Goal: Ask a question

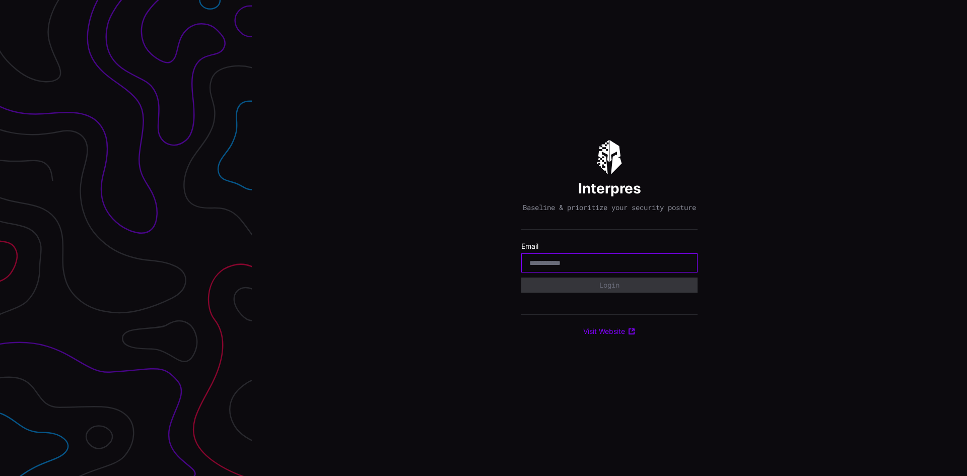
paste input "**********"
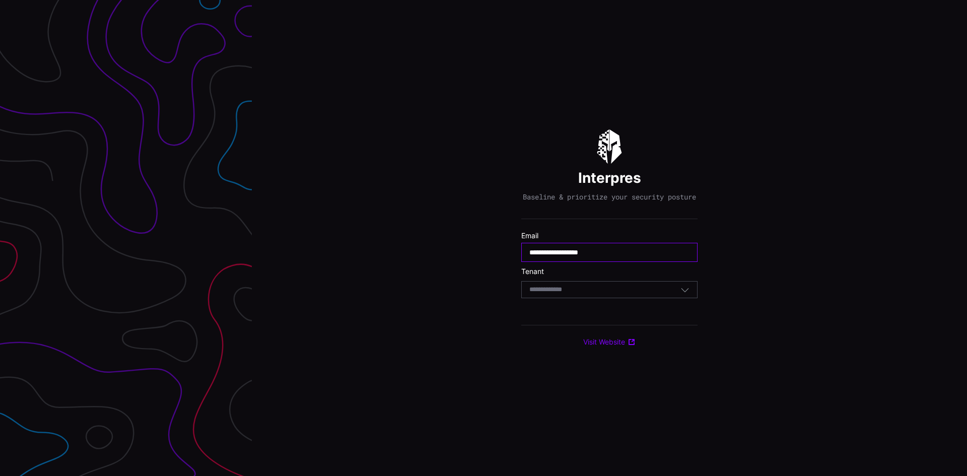
type input "**********"
drag, startPoint x: 543, startPoint y: 292, endPoint x: 542, endPoint y: 297, distance: 5.6
click at [543, 293] on input at bounding box center [555, 290] width 52 height 9
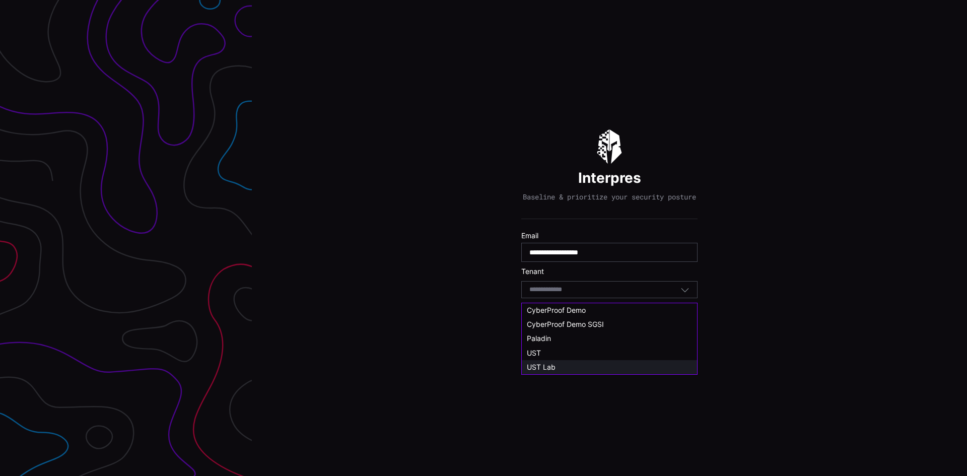
click at [534, 367] on span "UST Lab" at bounding box center [541, 367] width 29 height 9
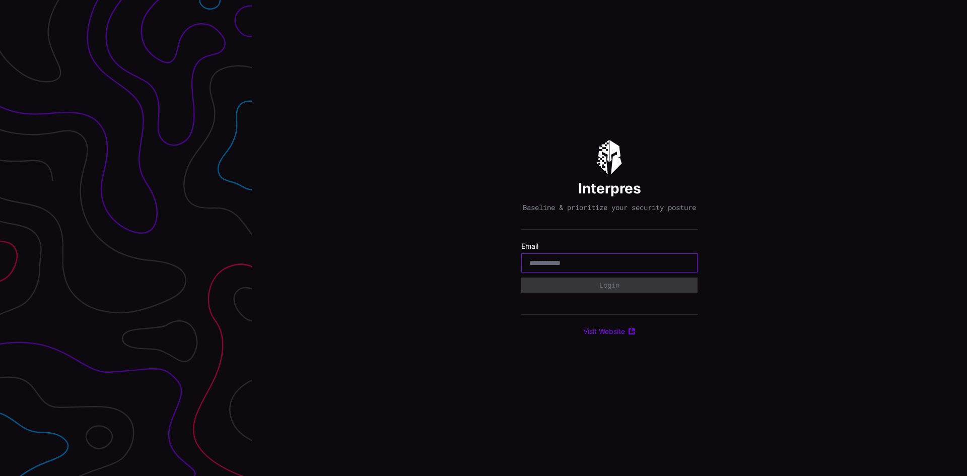
paste input "**********"
type input "**********"
click at [565, 289] on button "Login" at bounding box center [609, 285] width 166 height 14
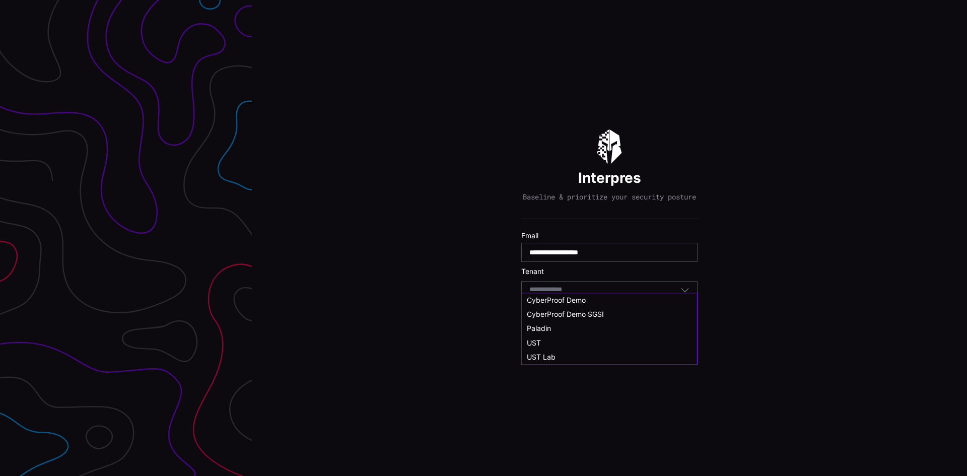
click at [565, 294] on input at bounding box center [555, 290] width 52 height 9
click at [562, 368] on div "UST Lab" at bounding box center [609, 367] width 165 height 9
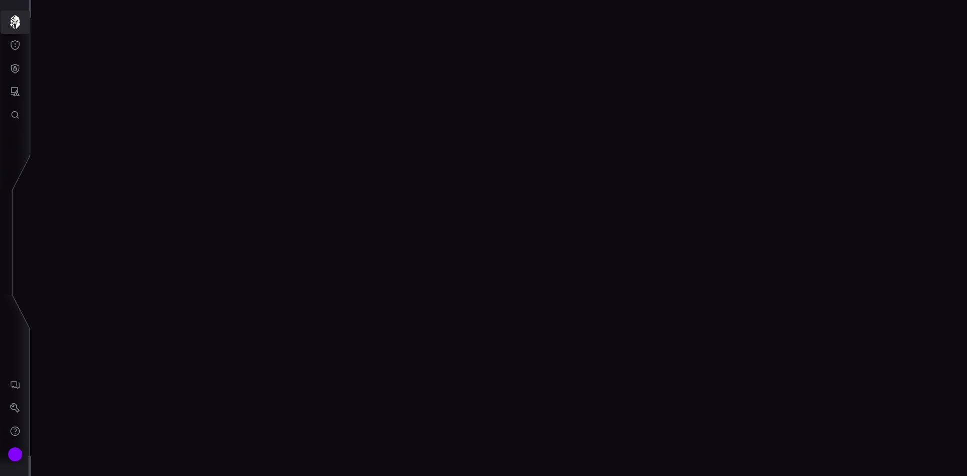
click at [11, 25] on icon "button" at bounding box center [15, 22] width 14 height 14
click at [16, 47] on icon "Threat Exposure" at bounding box center [15, 45] width 10 height 10
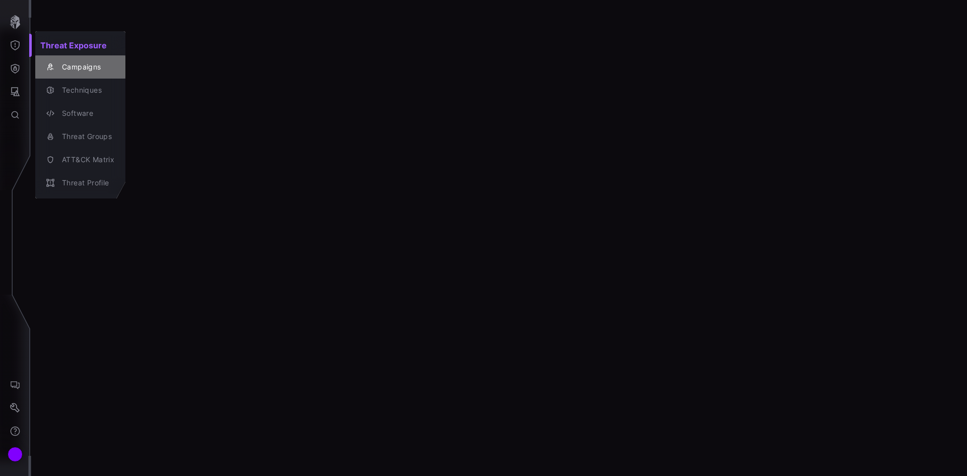
click at [91, 66] on div "Campaigns" at bounding box center [85, 67] width 57 height 13
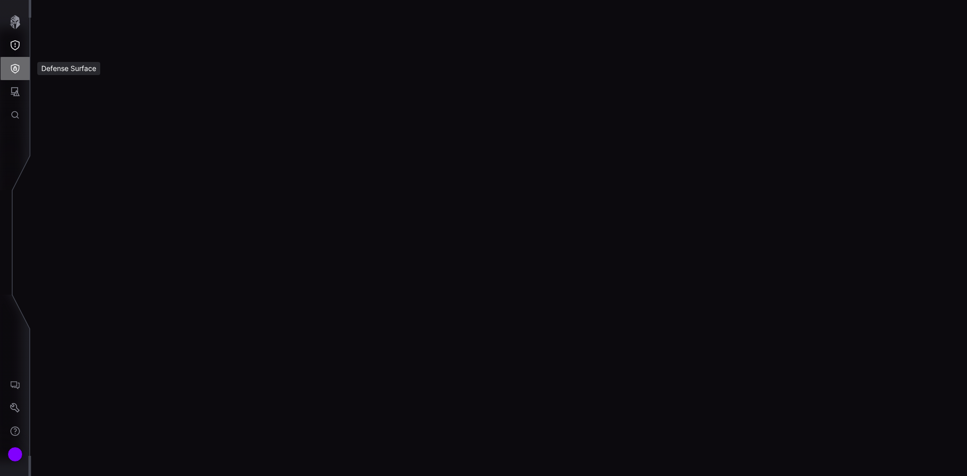
click at [9, 73] on button "Defense Surface" at bounding box center [15, 68] width 29 height 23
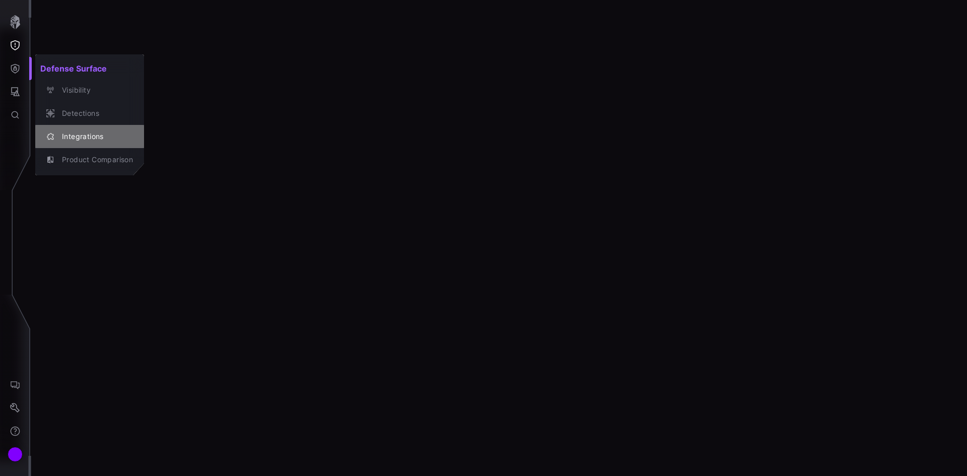
click at [63, 133] on div "Integrations" at bounding box center [95, 136] width 76 height 13
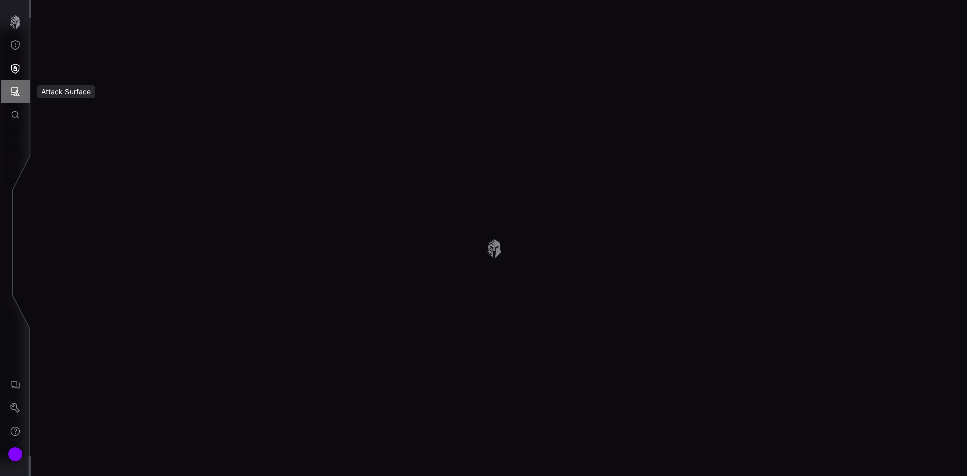
click at [15, 90] on icon "Attack Surface" at bounding box center [15, 92] width 10 height 10
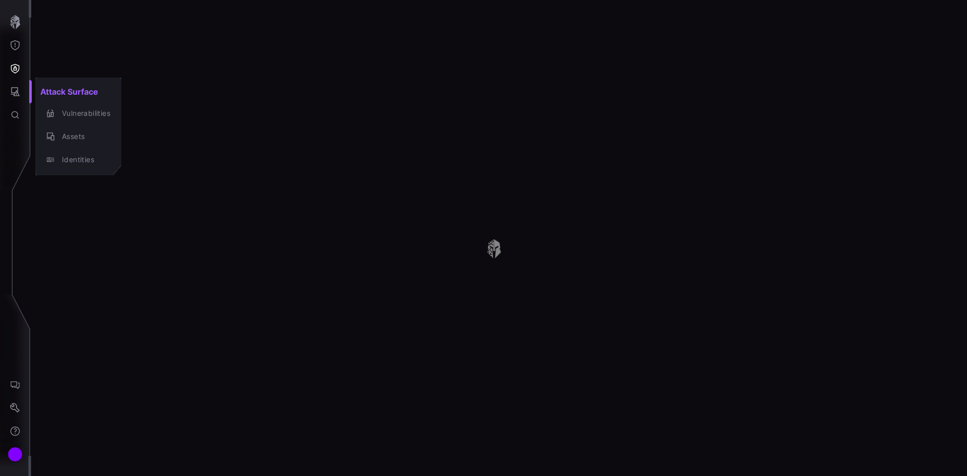
click at [17, 414] on div at bounding box center [483, 238] width 967 height 476
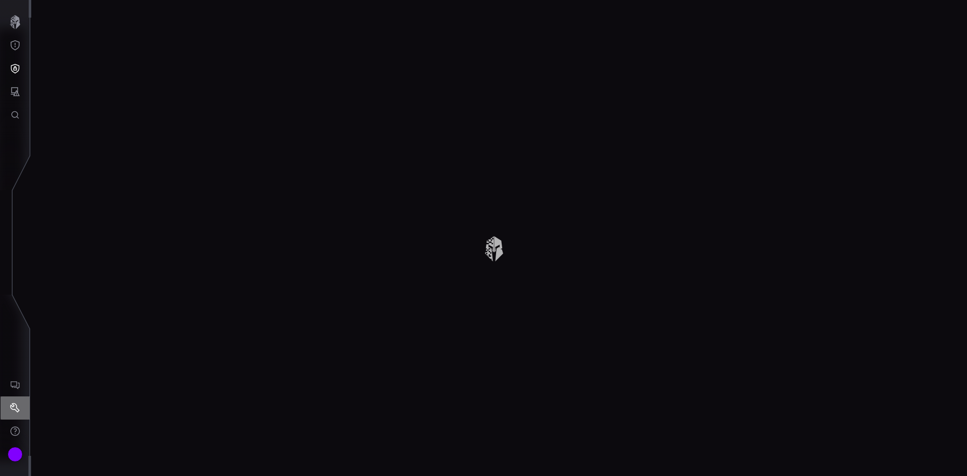
click at [13, 401] on button "Settings" at bounding box center [15, 407] width 29 height 23
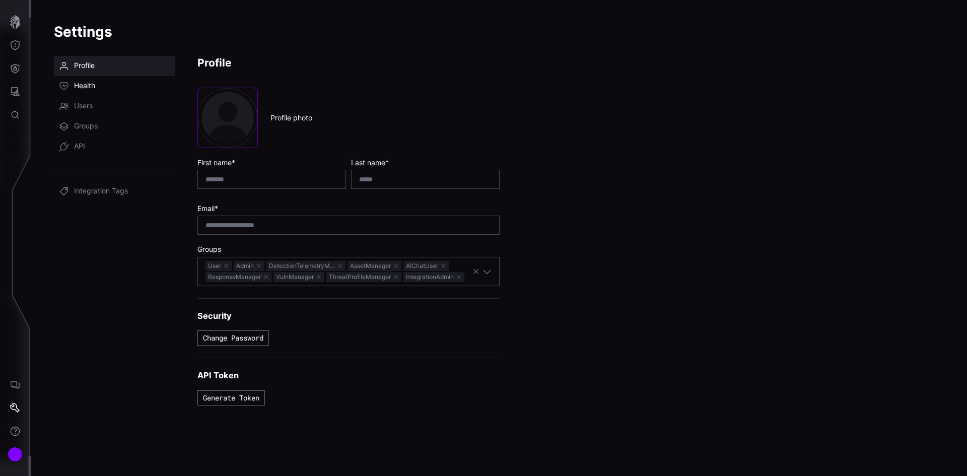
click at [85, 84] on span "Health" at bounding box center [84, 86] width 21 height 10
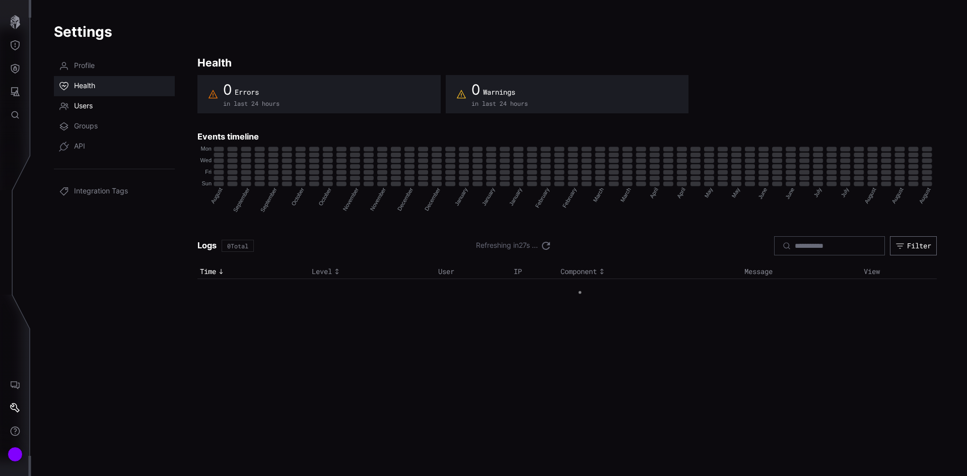
click at [89, 104] on span "Users" at bounding box center [83, 106] width 19 height 10
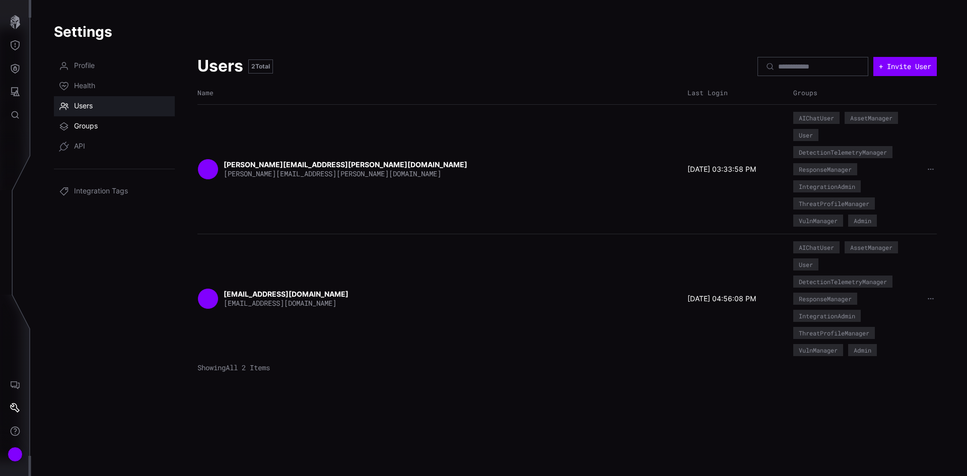
click at [96, 127] on span "Groups" at bounding box center [86, 126] width 24 height 10
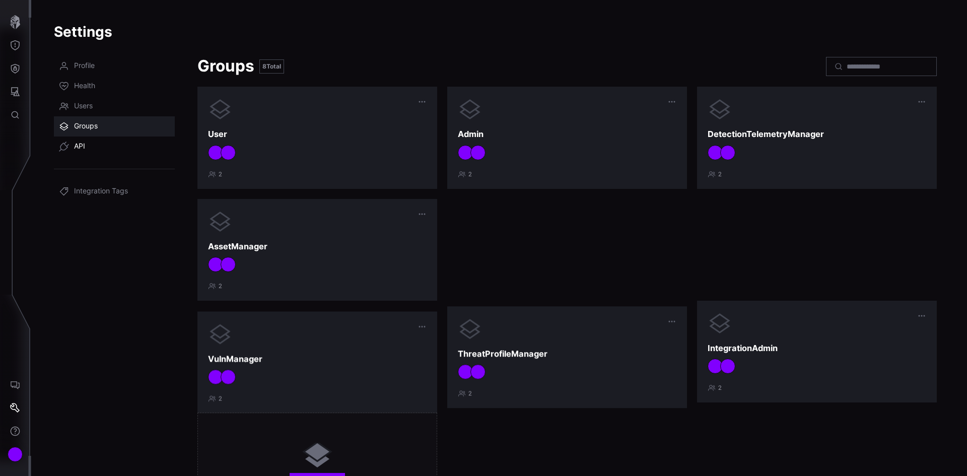
click at [98, 148] on link "API" at bounding box center [114, 146] width 121 height 20
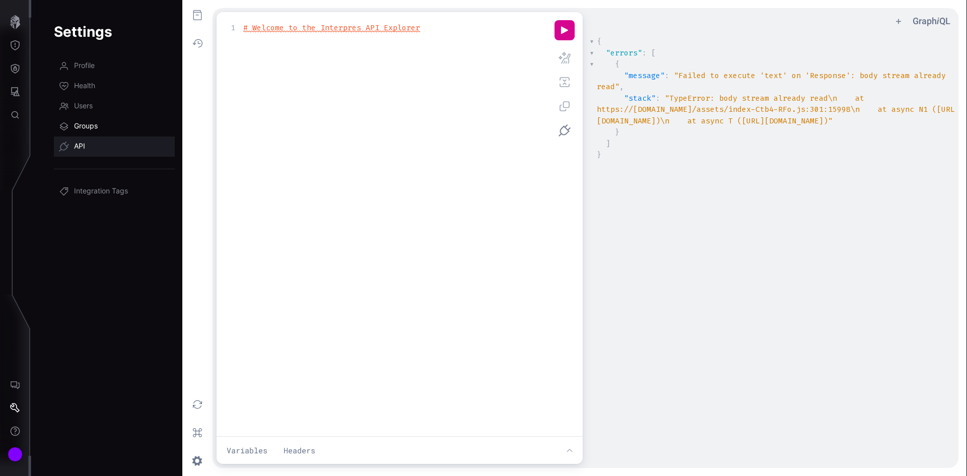
click at [100, 131] on link "Groups" at bounding box center [114, 126] width 121 height 20
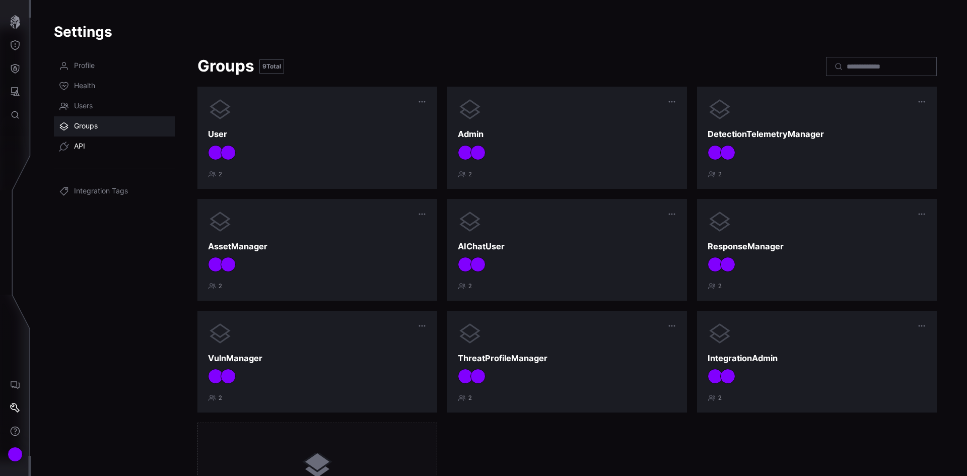
click at [100, 146] on link "API" at bounding box center [114, 146] width 121 height 20
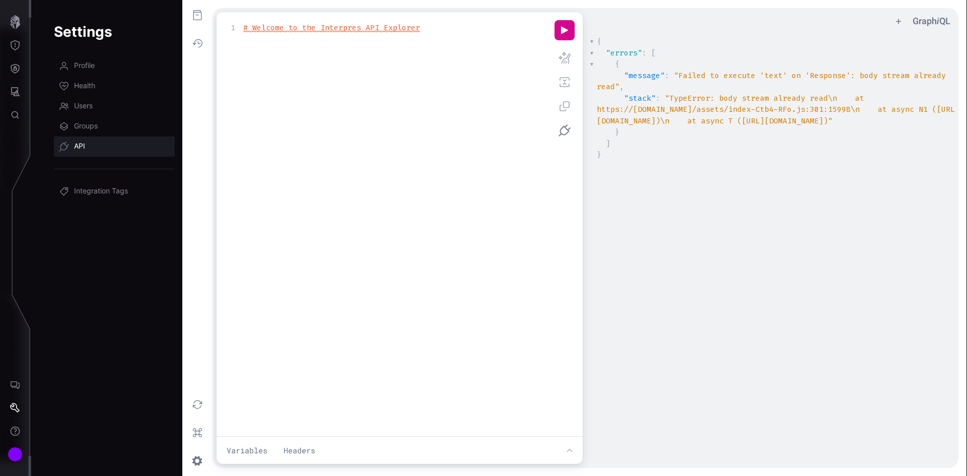
click at [19, 371] on div at bounding box center [15, 385] width 31 height 181
click at [21, 395] on button "AI Chat" at bounding box center [15, 384] width 29 height 23
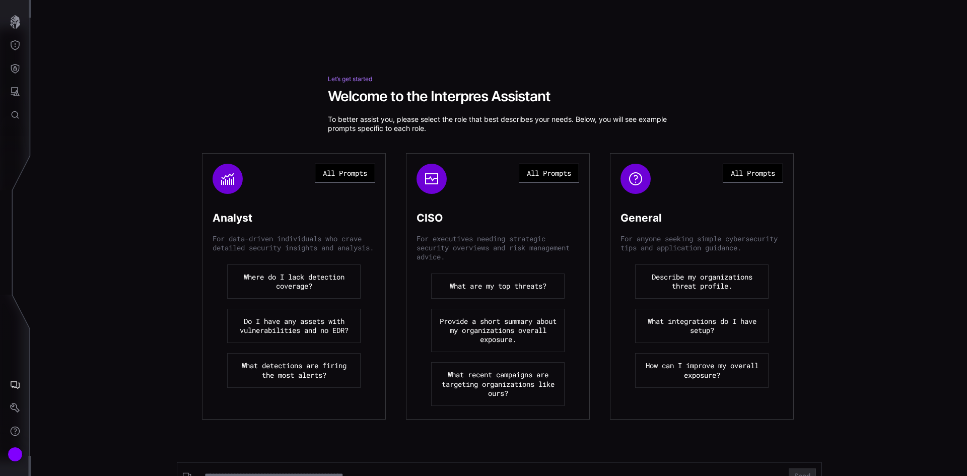
click at [732, 284] on button "Describe my organizations threat profile." at bounding box center [701, 281] width 133 height 34
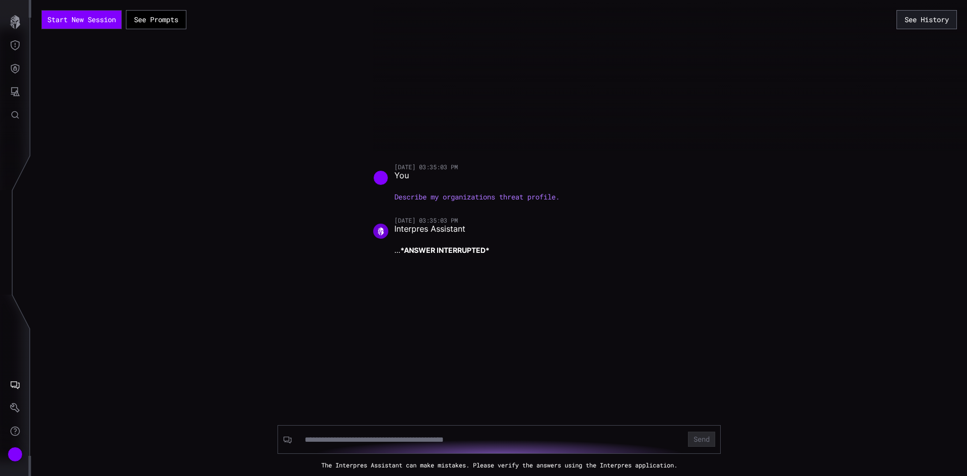
click at [215, 427] on div "Send The Interpres Assistant can make mistakes. Please verify the answers using…" at bounding box center [499, 426] width 936 height 86
